Goal: Information Seeking & Learning: Learn about a topic

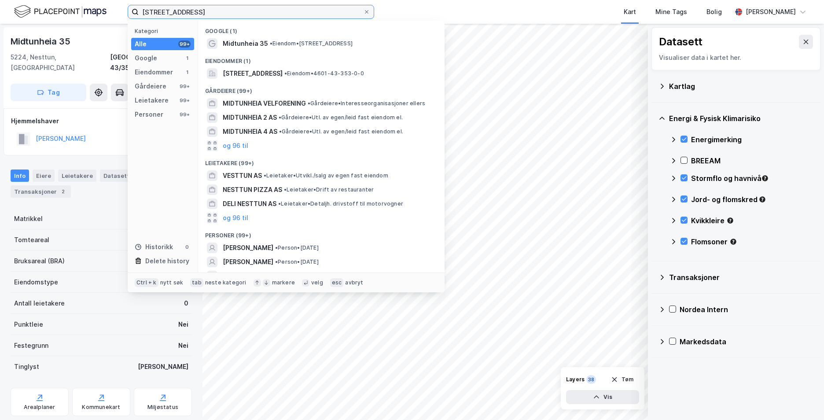
drag, startPoint x: 252, startPoint y: 17, endPoint x: 80, endPoint y: 18, distance: 172.5
click at [80, 18] on div "Midtunheia 35, 5224 Nesttun Kategori Alle 99+ Google 1 Eiendommer 1 Gårdeiere 9…" at bounding box center [412, 12] width 824 height 24
paste input "[STREET_ADDRESS]"
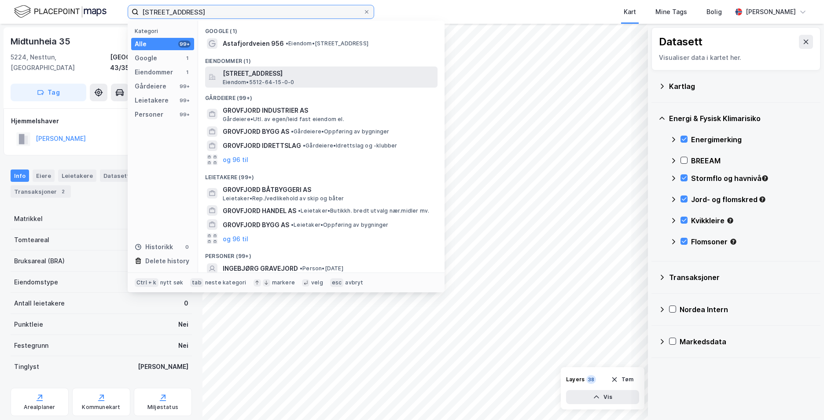
type input "[STREET_ADDRESS]"
click at [249, 70] on span "[STREET_ADDRESS]" at bounding box center [328, 73] width 211 height 11
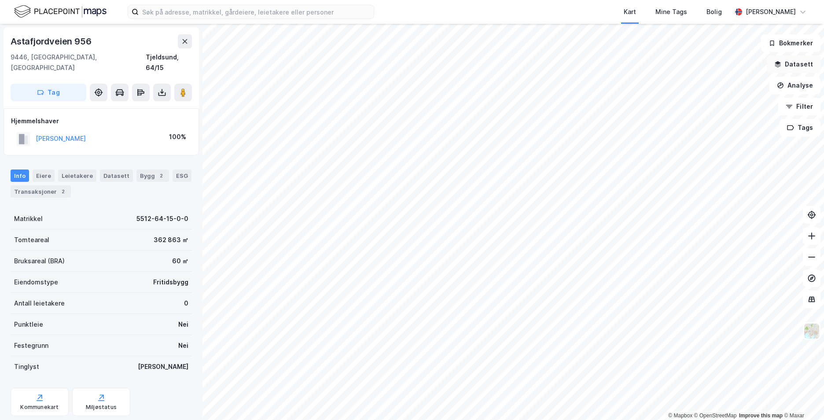
click at [785, 63] on button "Datasett" at bounding box center [794, 64] width 54 height 18
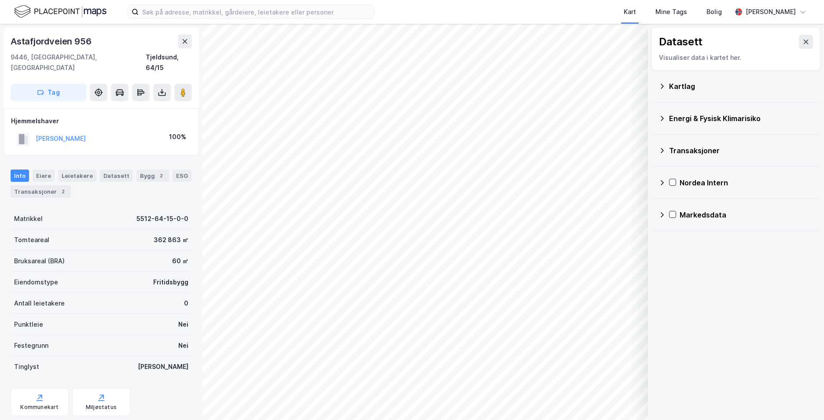
click at [664, 84] on icon at bounding box center [661, 86] width 7 height 7
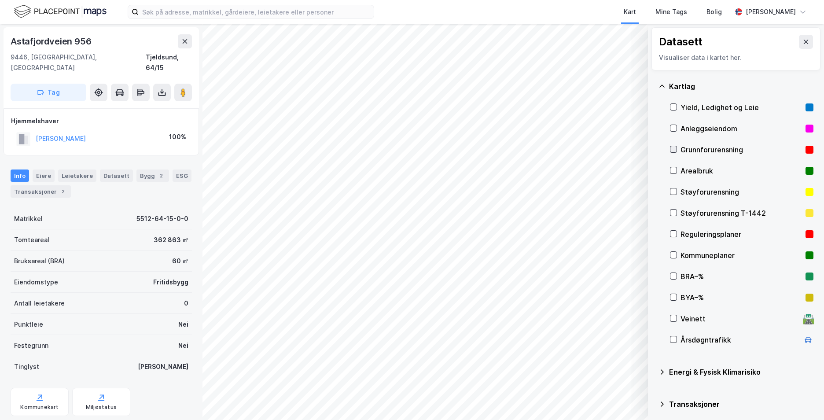
click at [674, 149] on icon at bounding box center [673, 149] width 6 height 6
click at [660, 83] on icon at bounding box center [661, 86] width 7 height 7
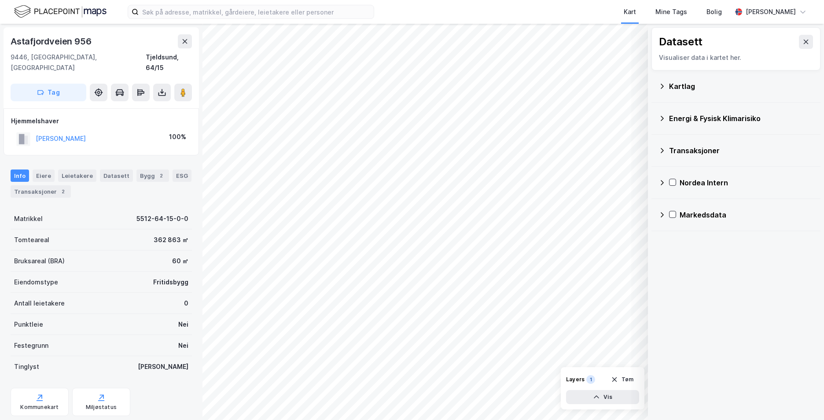
click at [661, 116] on icon at bounding box center [662, 118] width 3 height 5
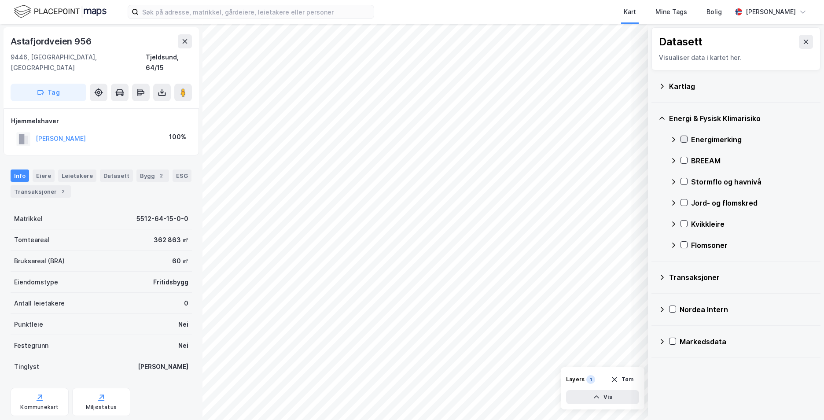
click at [682, 138] on icon at bounding box center [684, 139] width 6 height 6
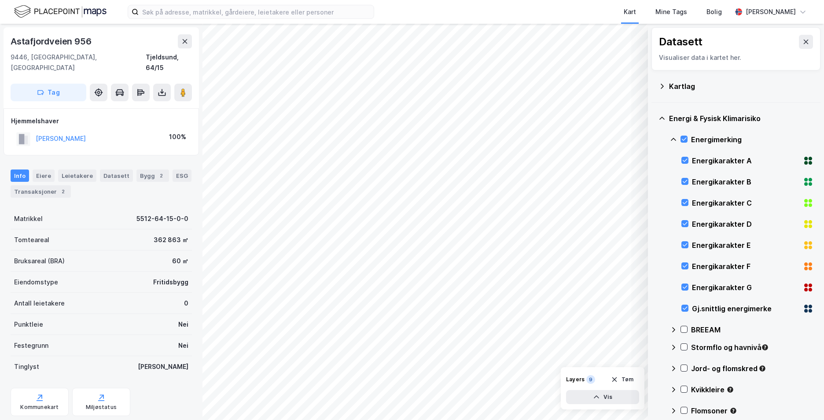
click at [673, 135] on div "Energimerking" at bounding box center [741, 139] width 143 height 21
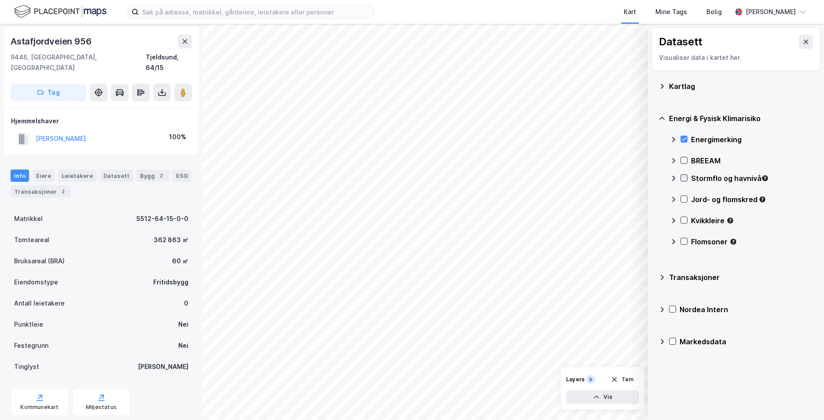
click at [684, 177] on icon at bounding box center [684, 178] width 6 height 6
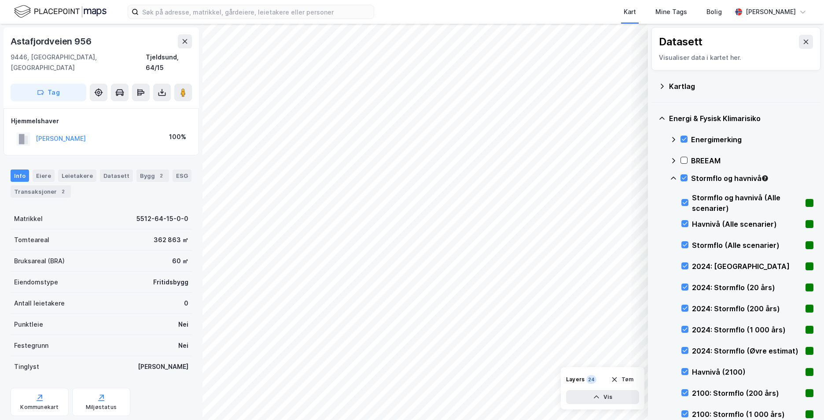
click at [673, 176] on icon at bounding box center [673, 178] width 7 height 7
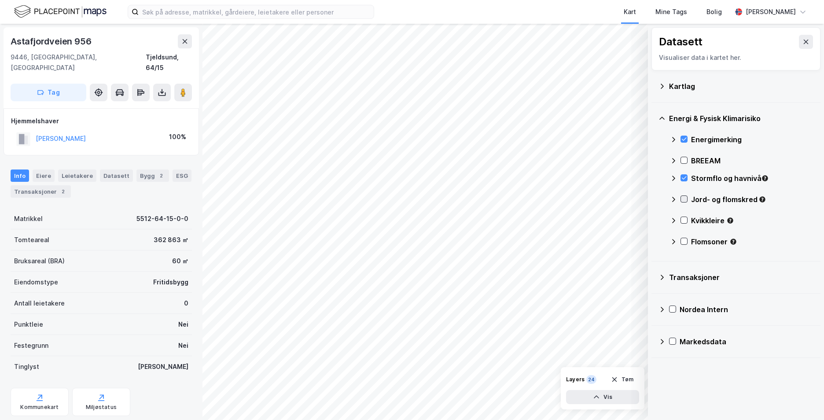
click at [684, 198] on icon at bounding box center [684, 199] width 6 height 6
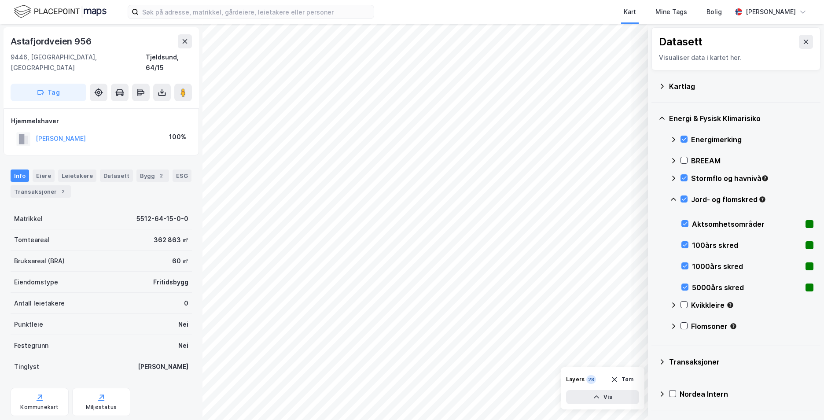
click at [673, 198] on icon at bounding box center [673, 199] width 5 height 3
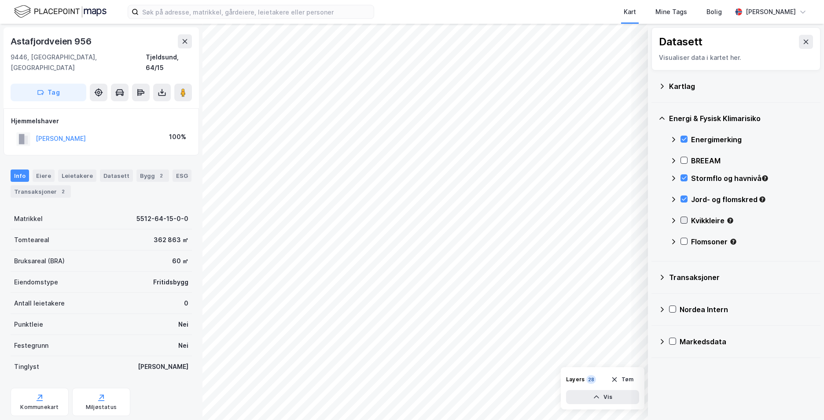
click at [683, 222] on icon at bounding box center [684, 220] width 6 height 6
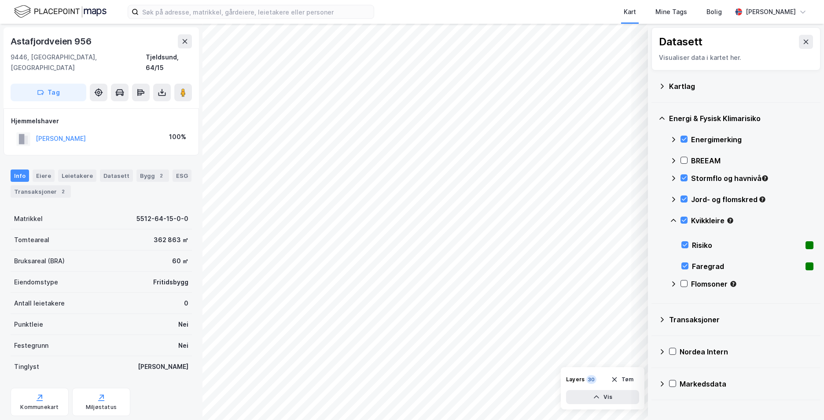
click at [674, 219] on icon at bounding box center [673, 220] width 7 height 7
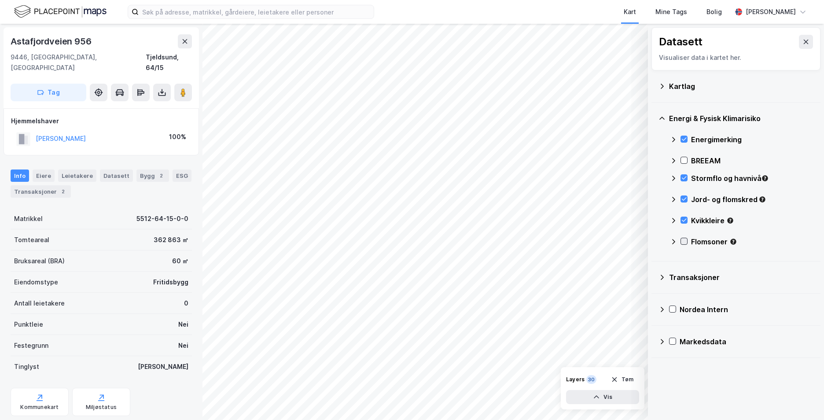
click at [682, 238] on icon at bounding box center [684, 241] width 6 height 6
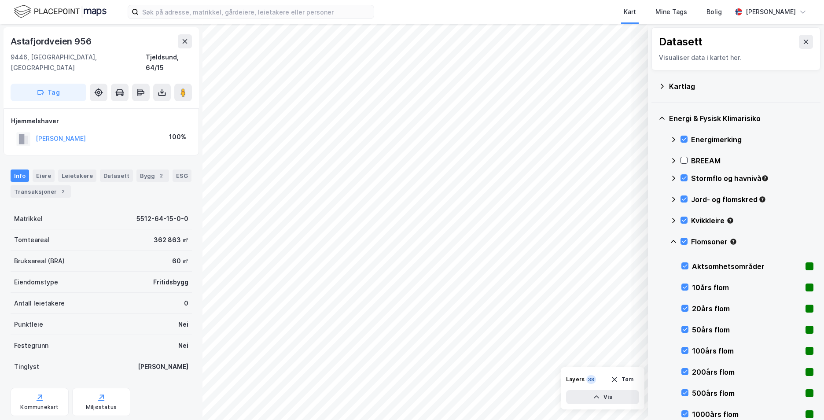
click at [672, 240] on icon at bounding box center [673, 241] width 7 height 7
